Goal: Transaction & Acquisition: Purchase product/service

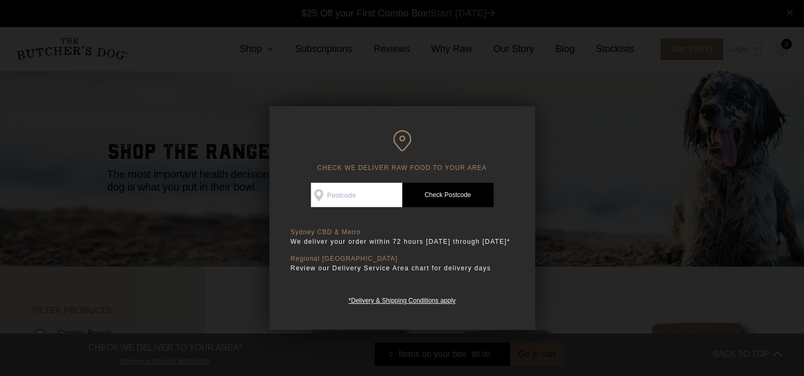
click at [351, 196] on input "Check Availability At" at bounding box center [356, 195] width 91 height 24
type input "3636"
click at [461, 189] on link "Check Postcode" at bounding box center [447, 195] width 91 height 24
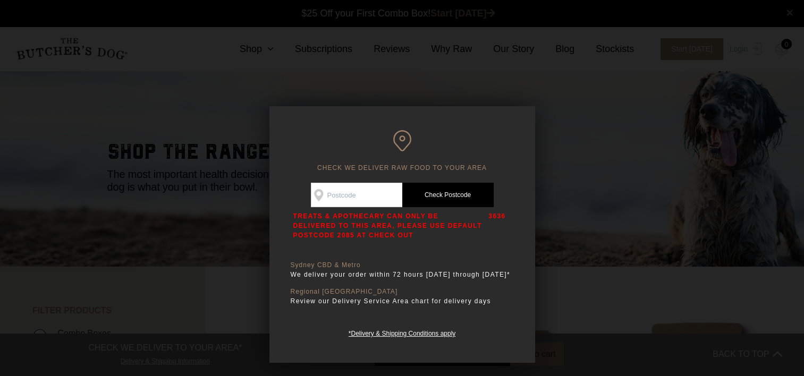
click at [321, 195] on input "Check Availability At" at bounding box center [356, 195] width 91 height 24
type input "2085"
click at [456, 192] on link "Check Postcode" at bounding box center [447, 195] width 91 height 24
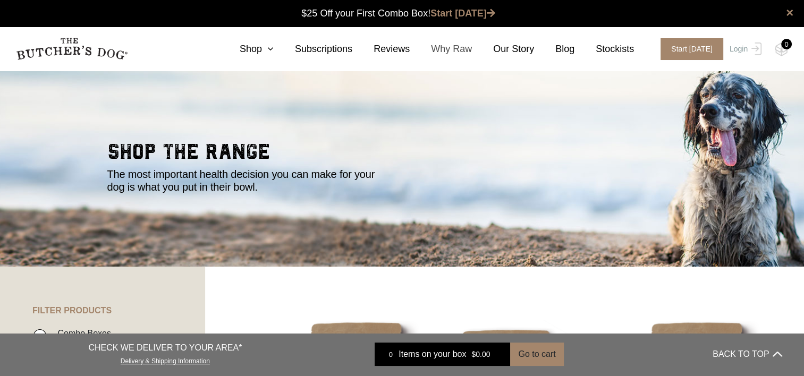
click at [459, 49] on link "Why Raw" at bounding box center [441, 49] width 62 height 14
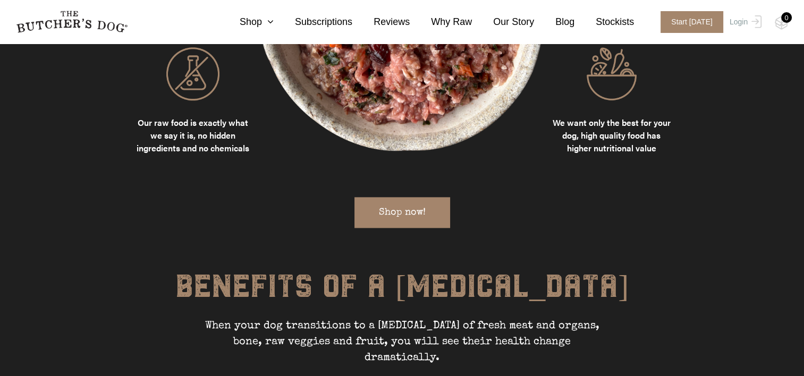
scroll to position [1275, 0]
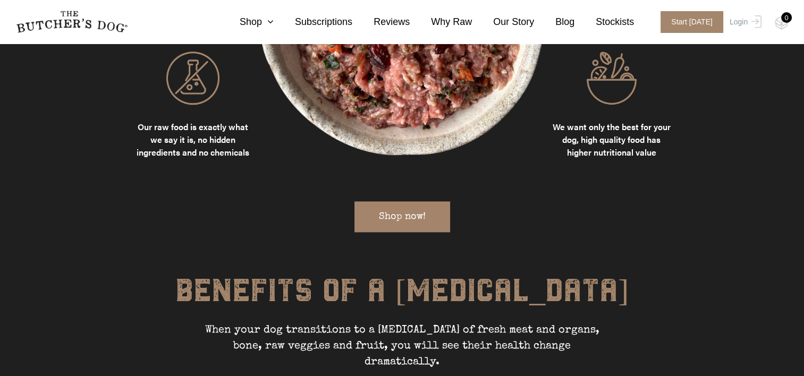
click at [398, 201] on link "Shop now!" at bounding box center [402, 216] width 96 height 31
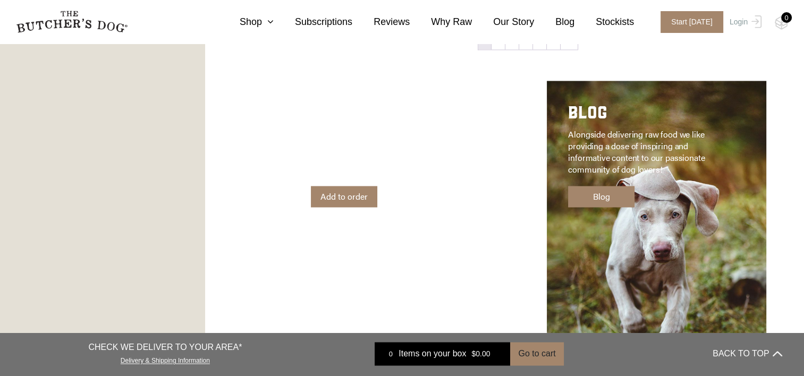
scroll to position [1594, 0]
